Goal: Find specific page/section: Find specific page/section

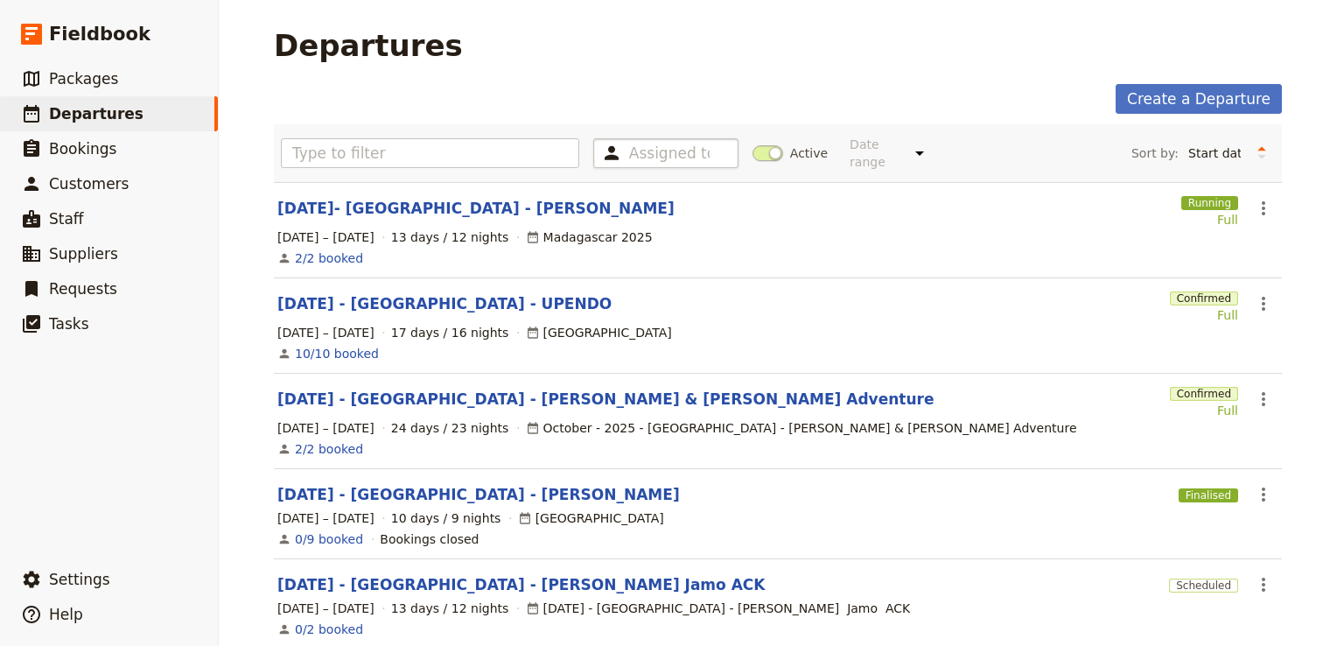
scroll to position [38, 0]
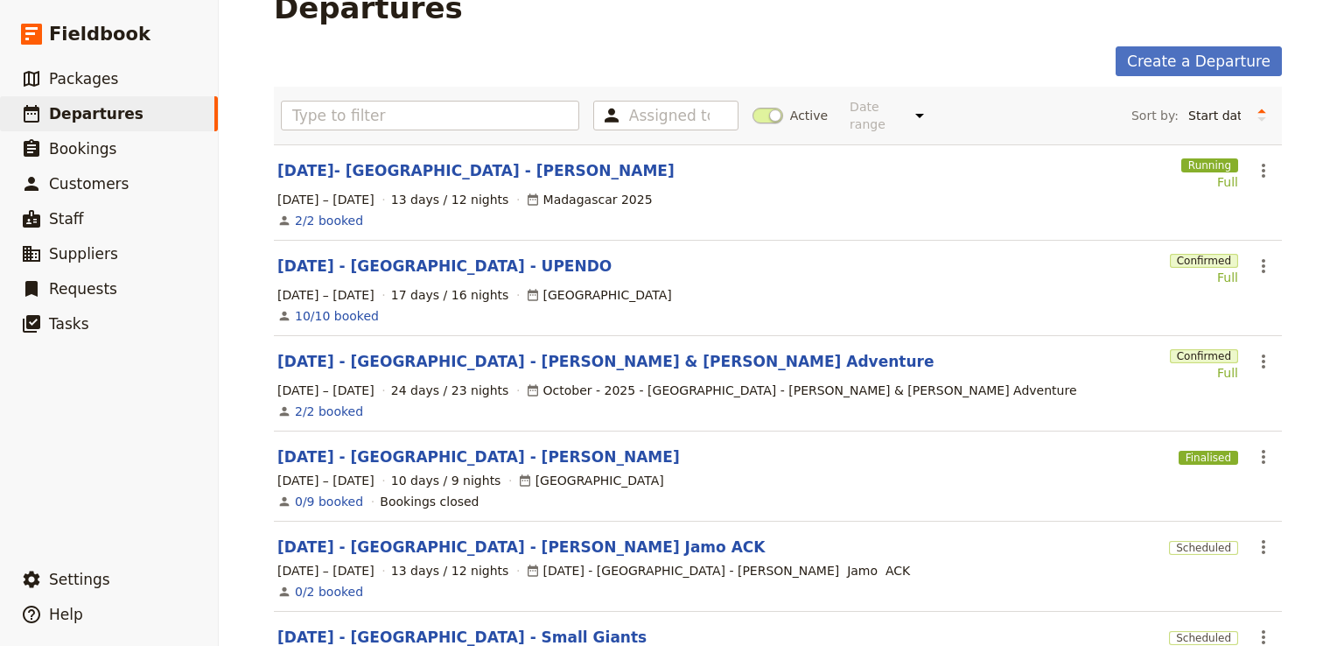
click at [738, 110] on div "Assigned to Active Date range This week Next week This month Next month This ye…" at bounding box center [778, 116] width 994 height 44
click at [758, 108] on span at bounding box center [767, 116] width 31 height 16
click at [752, 107] on input "Active" at bounding box center [752, 107] width 0 height 0
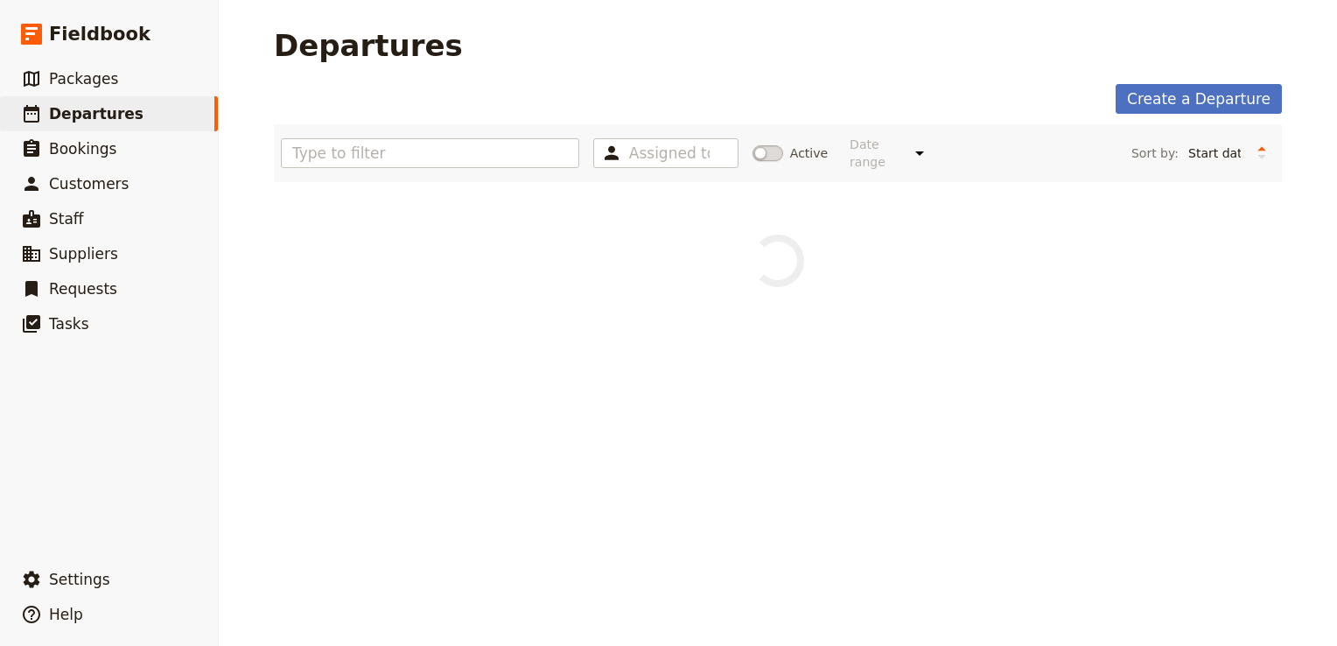
scroll to position [0, 0]
click at [430, 140] on input "text" at bounding box center [430, 153] width 298 height 30
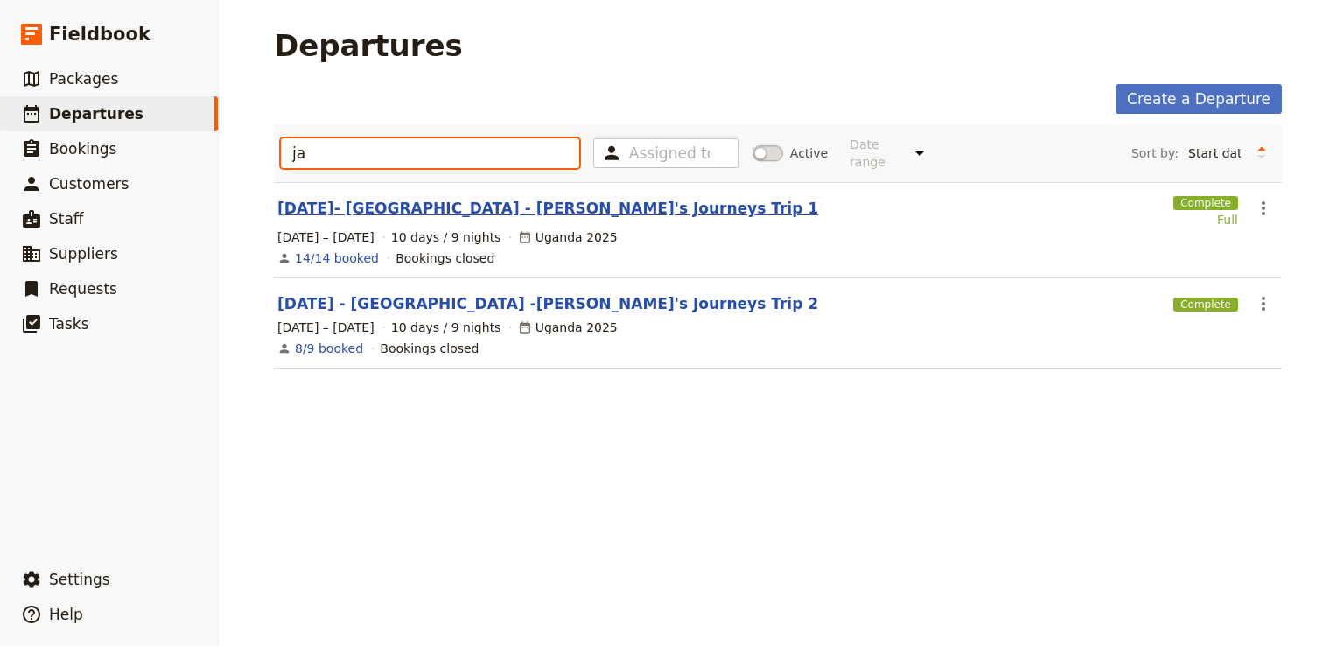
type input "ja"
click at [444, 198] on link "[DATE]- [GEOGRAPHIC_DATA] - [PERSON_NAME]'s Journeys Trip 1" at bounding box center [547, 208] width 541 height 21
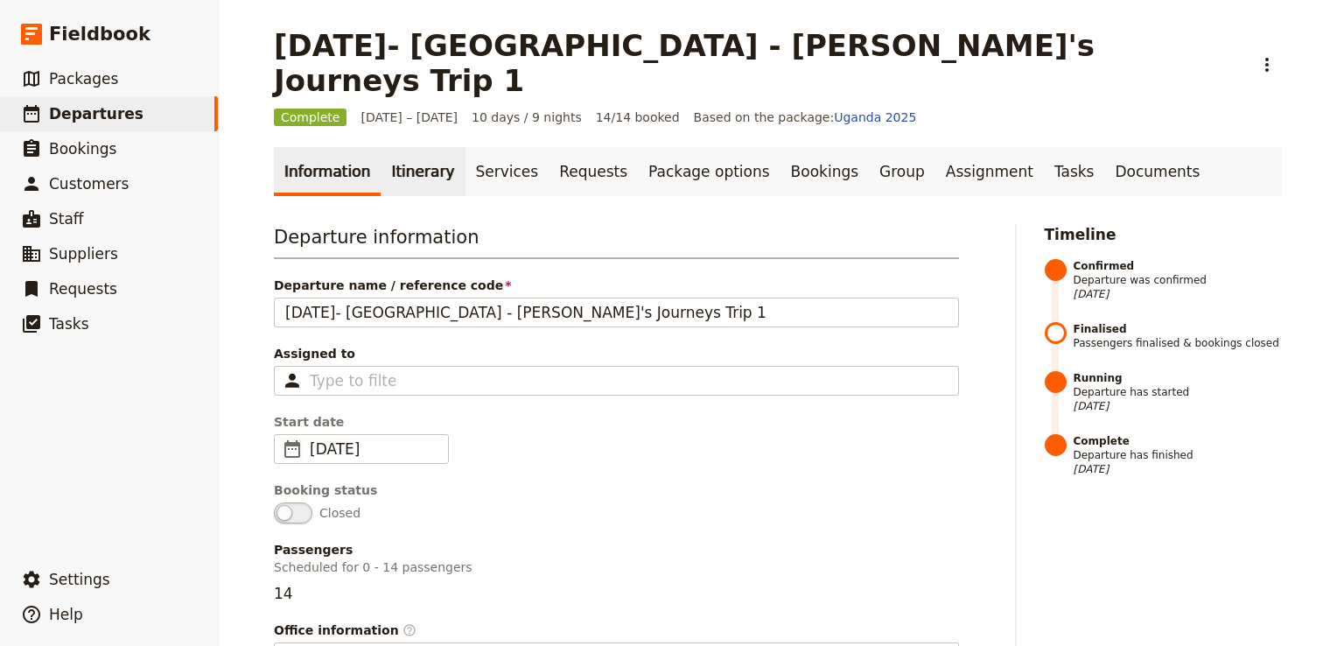
click at [409, 147] on link "Itinerary" at bounding box center [423, 171] width 84 height 49
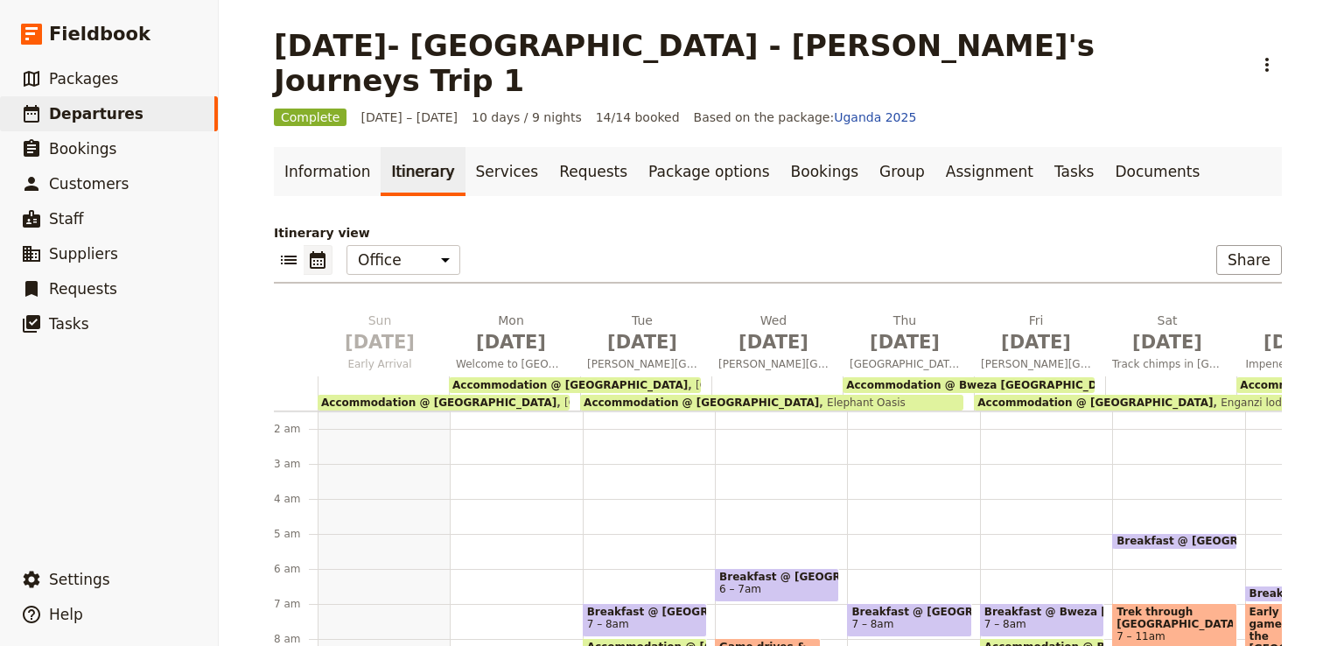
scroll to position [164, 0]
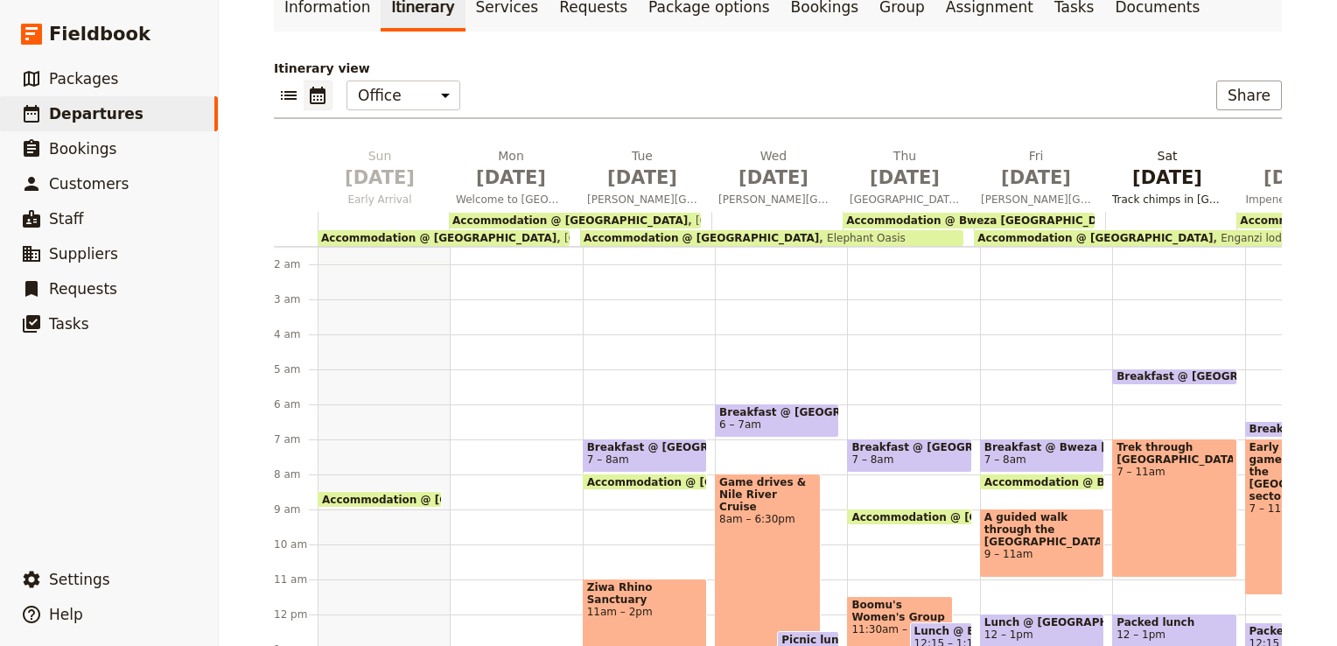
click at [1162, 192] on span "Track chimps in [GEOGRAPHIC_DATA]" at bounding box center [1167, 199] width 124 height 14
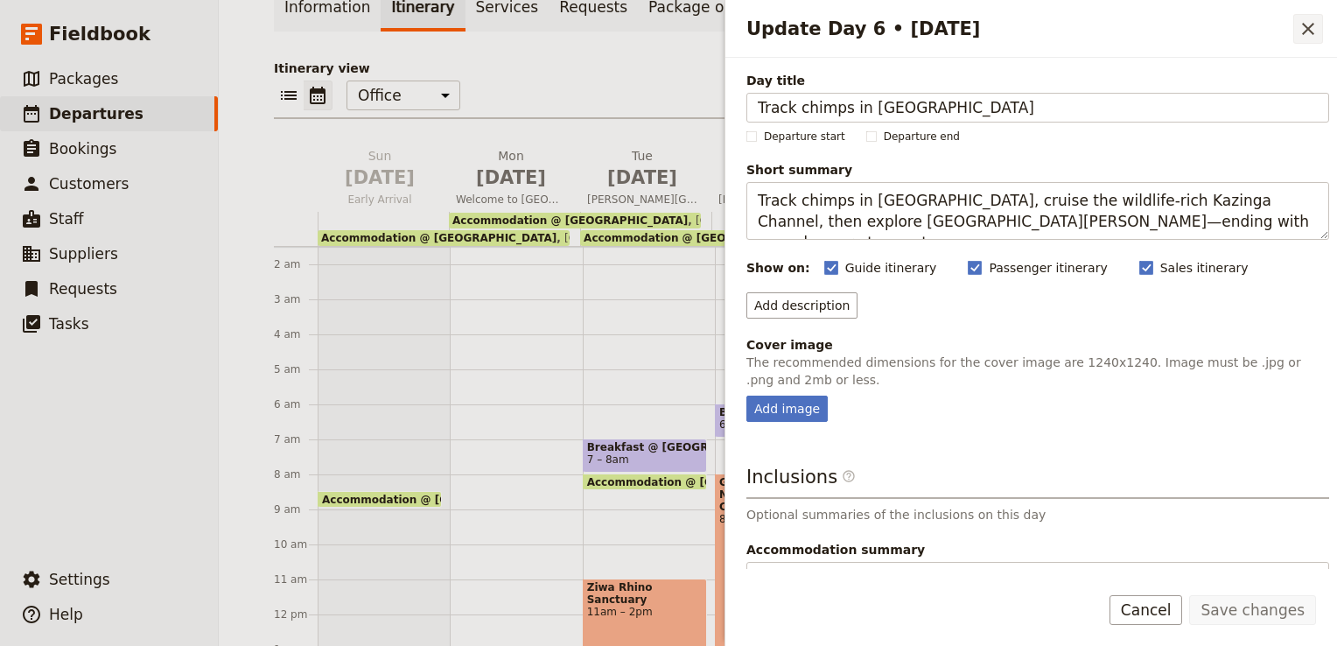
click at [1304, 29] on icon "Close drawer" at bounding box center [1307, 28] width 21 height 21
